Goal: Task Accomplishment & Management: Manage account settings

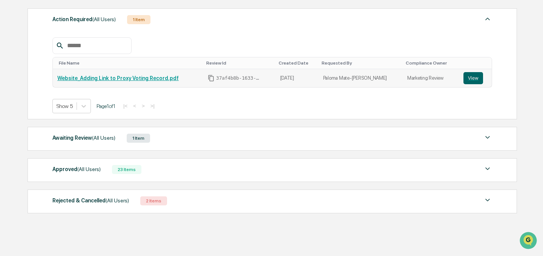
scroll to position [114, 0]
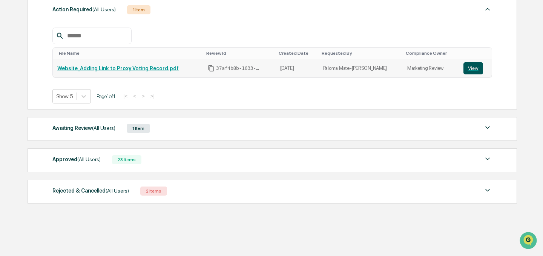
click at [471, 70] on button "View" at bounding box center [473, 68] width 20 height 12
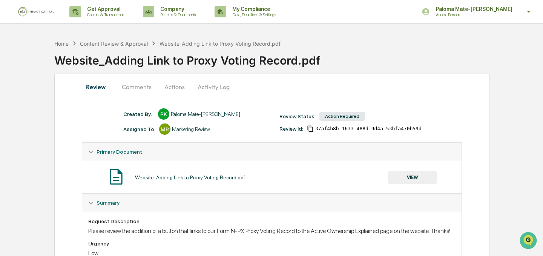
click at [141, 86] on button "Comments" at bounding box center [137, 87] width 42 height 18
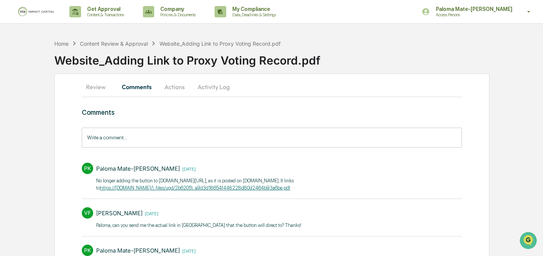
click at [172, 84] on button "Actions" at bounding box center [175, 87] width 34 height 18
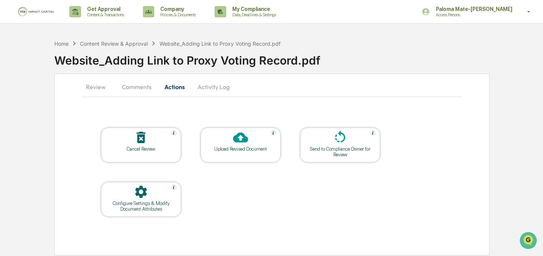
click at [145, 150] on div "Cancel Review" at bounding box center [141, 149] width 68 height 6
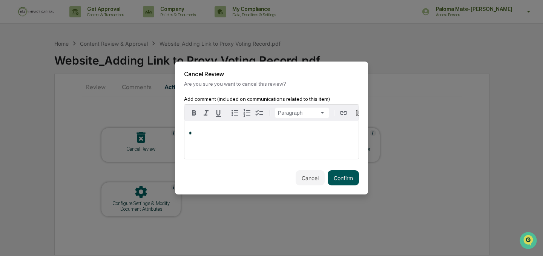
click at [346, 176] on button "Confirm" at bounding box center [343, 177] width 31 height 15
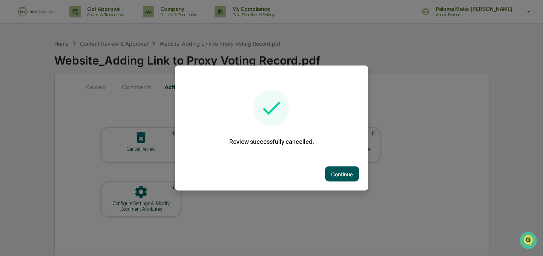
click at [351, 179] on button "Continue" at bounding box center [342, 173] width 34 height 15
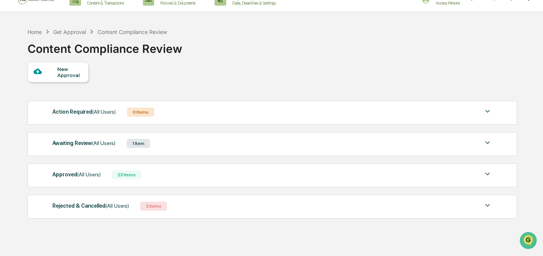
scroll to position [14, 0]
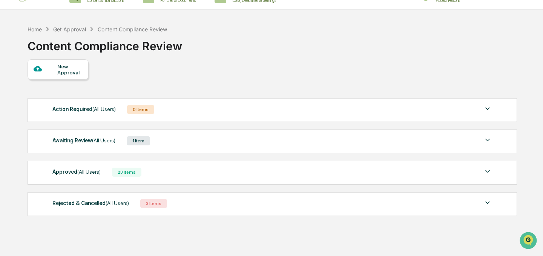
click at [154, 173] on div "Approved (All Users) 23 Items" at bounding box center [272, 172] width 440 height 11
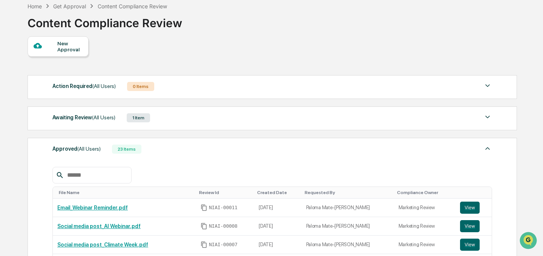
scroll to position [43, 0]
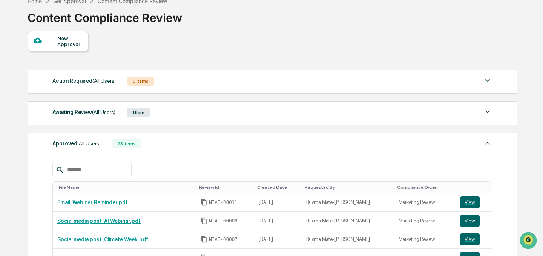
click at [169, 129] on div "Action Required (All Users) 0 Items No data to display Show 5 Page 1 of 0 |< < …" at bounding box center [272, 209] width 489 height 286
